Goal: Task Accomplishment & Management: Complete application form

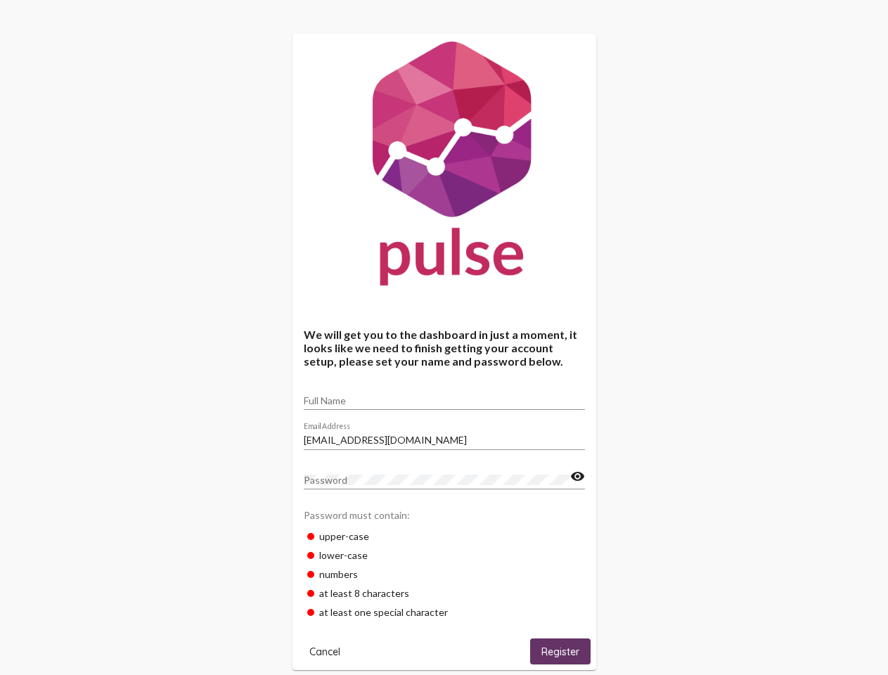
click at [444, 396] on input "Full Name" at bounding box center [444, 400] width 281 height 11
click at [444, 436] on input "[EMAIL_ADDRESS][DOMAIN_NAME]" at bounding box center [444, 439] width 281 height 11
click at [577, 477] on mat-icon "visibility" at bounding box center [577, 476] width 15 height 17
click at [325, 651] on span "Cancel" at bounding box center [324, 651] width 31 height 13
click at [560, 651] on html "We will get you to the dashboard in just a moment, it looks like we need to fin…" at bounding box center [444, 538] width 888 height 1077
